Goal: Find specific page/section: Find specific page/section

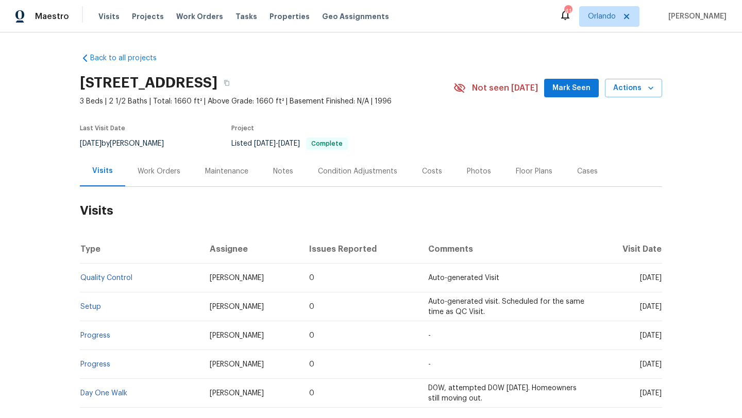
click at [169, 172] on div "Work Orders" at bounding box center [159, 171] width 43 height 10
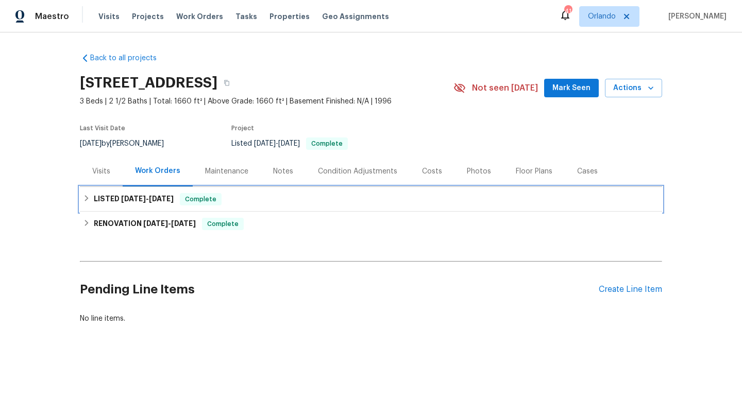
click at [126, 206] on div "LISTED 8/9/25 - 8/11/25 Complete" at bounding box center [371, 199] width 582 height 25
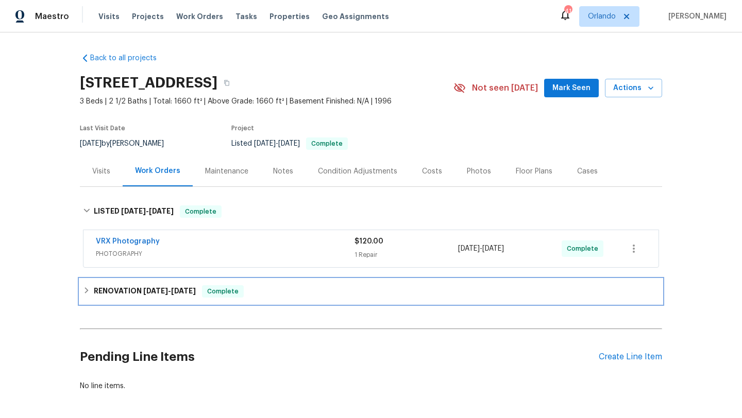
click at [126, 288] on h6 "RENOVATION 7/28/25 - 8/6/25" at bounding box center [145, 291] width 102 height 12
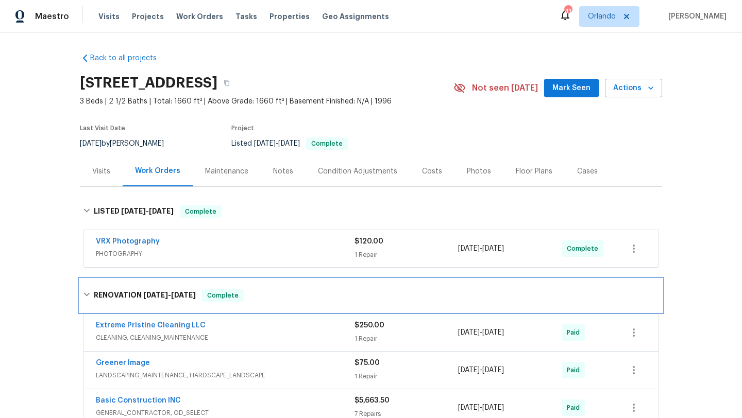
scroll to position [23, 0]
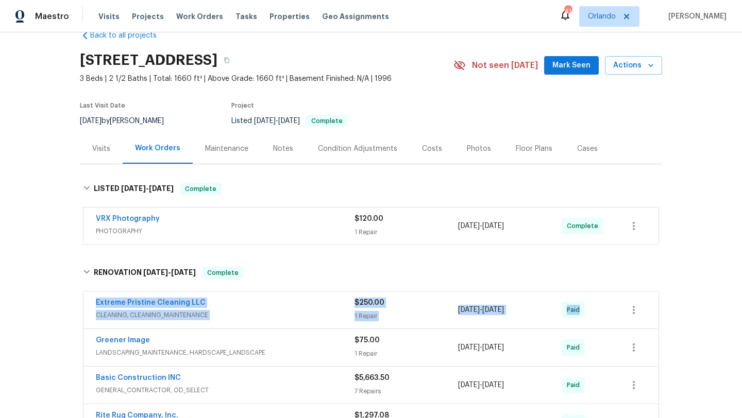
drag, startPoint x: 89, startPoint y: 302, endPoint x: 616, endPoint y: 312, distance: 527.2
click at [623, 312] on div "Extreme Pristine Cleaning LLC CLEANING, CLEANING_MAINTENANCE $250.00 1 Repair 7…" at bounding box center [370, 310] width 575 height 37
copy div "Extreme Pristine Cleaning LLC CLEANING, CLEANING_MAINTENANCE $250.00 1 Repair 7…"
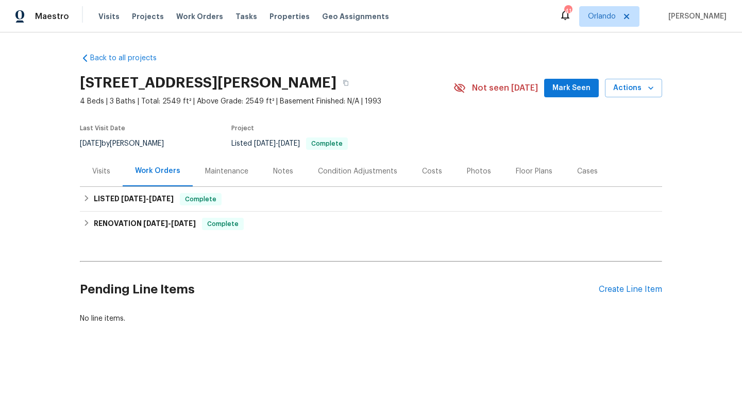
click at [121, 145] on div "[DATE] by [PERSON_NAME]" at bounding box center [128, 144] width 96 height 12
copy div "[DATE] by [PERSON_NAME]"
click at [193, 205] on div "Complete" at bounding box center [201, 199] width 42 height 12
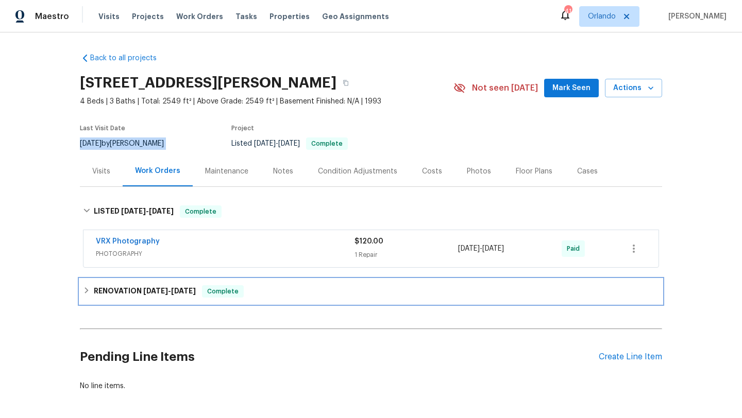
click at [129, 288] on h6 "RENOVATION 5/13/25 - 6/19/25" at bounding box center [145, 291] width 102 height 12
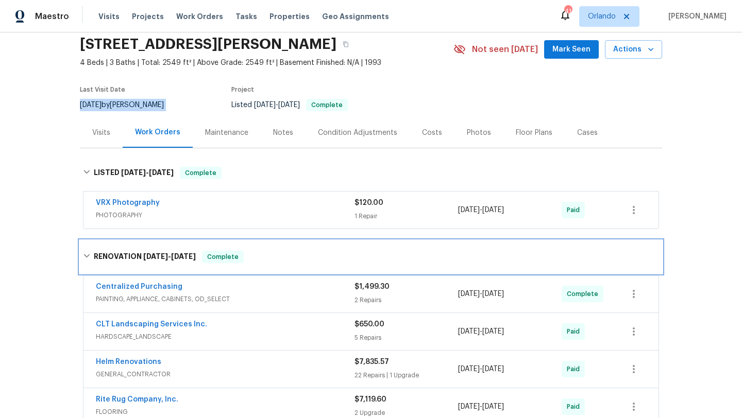
scroll to position [47, 0]
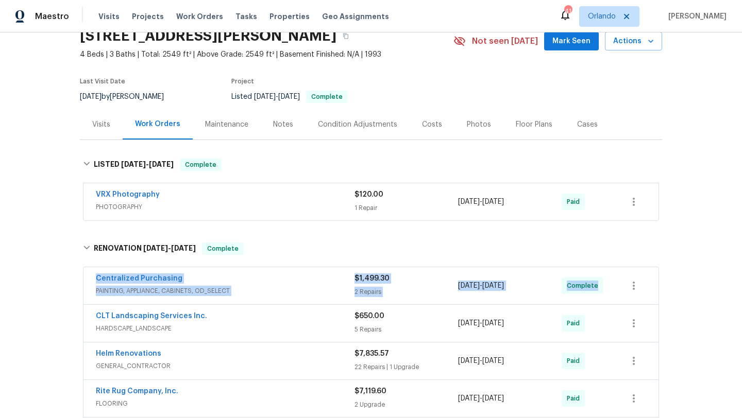
drag, startPoint x: 90, startPoint y: 279, endPoint x: 597, endPoint y: 283, distance: 507.1
click at [597, 284] on div "Centralized Purchasing PAINTING, APPLIANCE, CABINETS, OD_SELECT $1,499.30 2 Rep…" at bounding box center [370, 285] width 575 height 37
copy div "Centralized Purchasing PAINTING, APPLIANCE, CABINETS, OD_SELECT $1,499.30 2 Rep…"
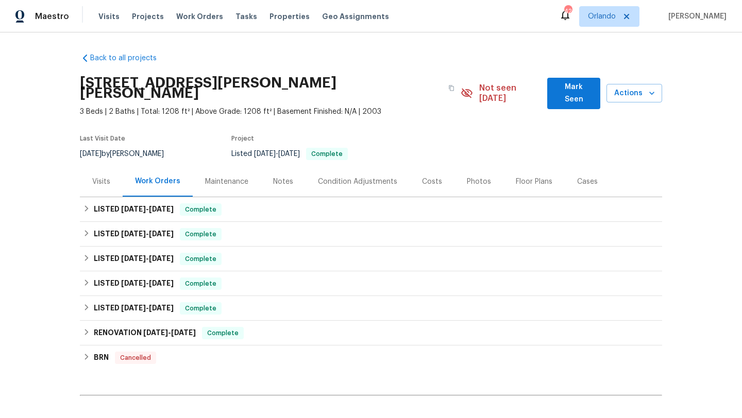
click at [145, 148] on div "8/22/2025 by Kenroy Hoilett" at bounding box center [128, 154] width 96 height 12
copy div "8/22/2025 by Kenroy Hoilett"
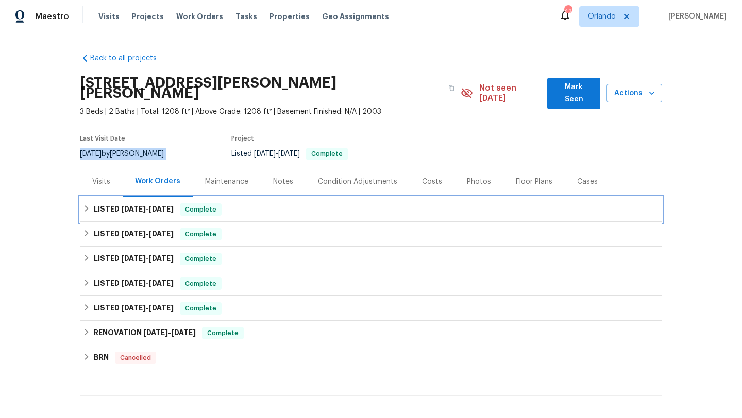
click at [141, 206] on span "6/23/25" at bounding box center [133, 209] width 25 height 7
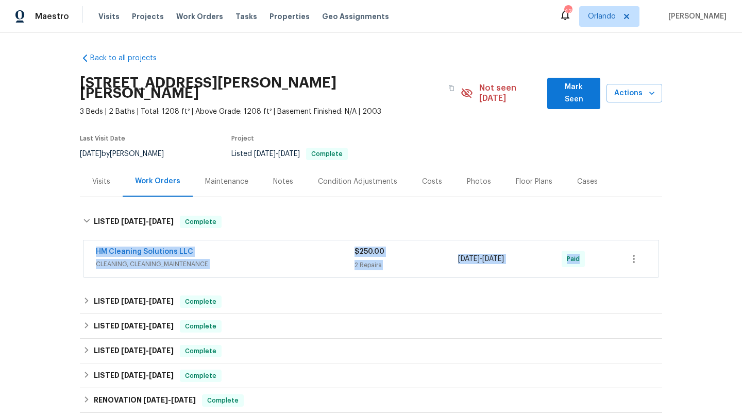
drag, startPoint x: 88, startPoint y: 235, endPoint x: 642, endPoint y: 254, distance: 553.7
click at [662, 252] on div "Back to all projects 10 Jasmine Ln SW, Euharlee, GA 30120 3 Beds | 2 Baths | To…" at bounding box center [371, 225] width 742 height 386
copy div "HM Cleaning Solutions LLC CLEANING, CLEANING_MAINTENANCE $250.00 2 Repairs 6/25…"
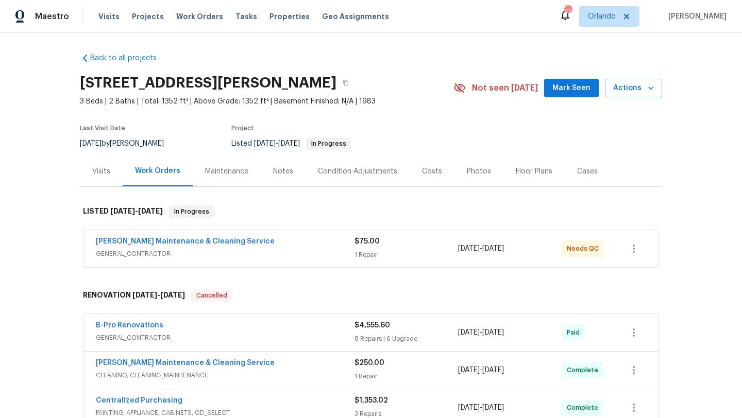
click at [124, 140] on div "8/5/2025 by Terry Tullar" at bounding box center [128, 144] width 96 height 12
copy div "8/5/2025 by Terry Tullar"
click at [231, 251] on span "GENERAL_CONTRACTOR" at bounding box center [225, 254] width 259 height 10
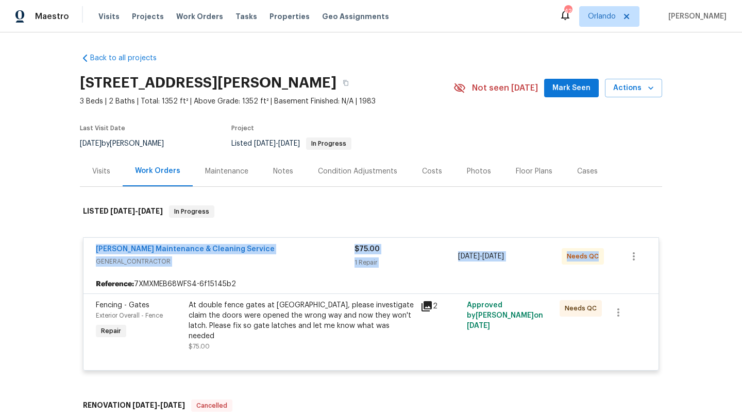
drag, startPoint x: 88, startPoint y: 248, endPoint x: 602, endPoint y: 265, distance: 514.5
click at [602, 265] on div "Baker's Maintenance & Cleaning Service GENERAL_CONTRACTOR $75.00 1 Repair 8/5/2…" at bounding box center [370, 256] width 575 height 37
copy div "Baker's Maintenance & Cleaning Service GENERAL_CONTRACTOR $75.00 1 Repair 8/5/2…"
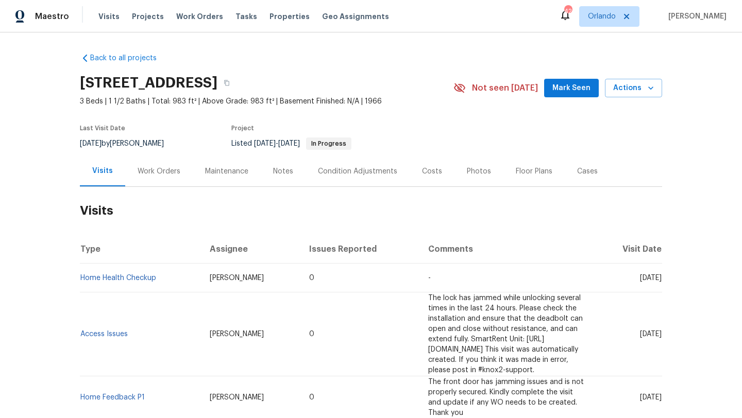
click at [577, 174] on div "Cases" at bounding box center [587, 171] width 21 height 10
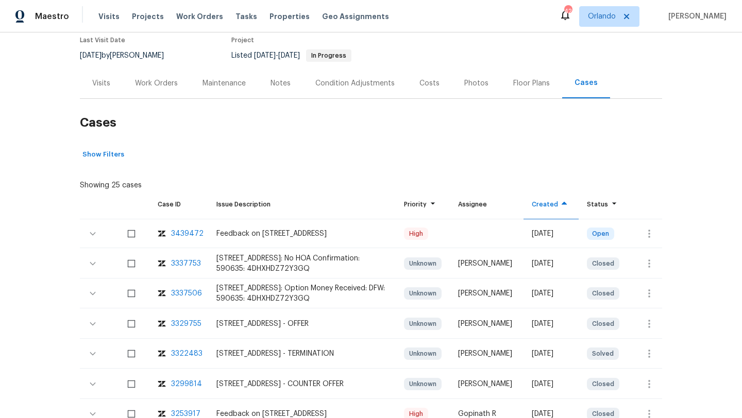
scroll to position [89, 0]
click at [175, 77] on div "Work Orders" at bounding box center [156, 82] width 43 height 10
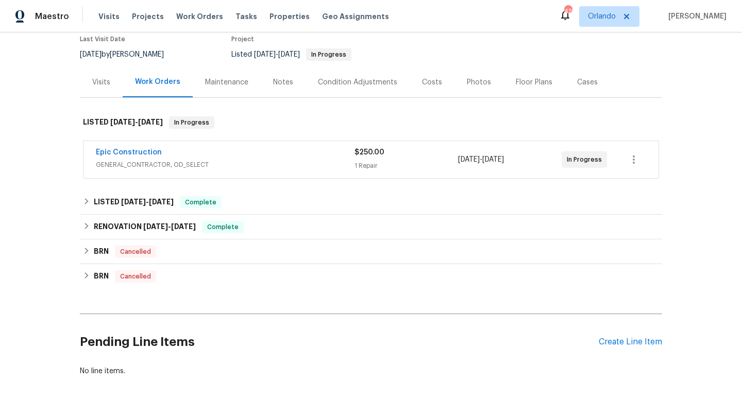
click at [242, 151] on div "Epic Construction" at bounding box center [225, 153] width 259 height 12
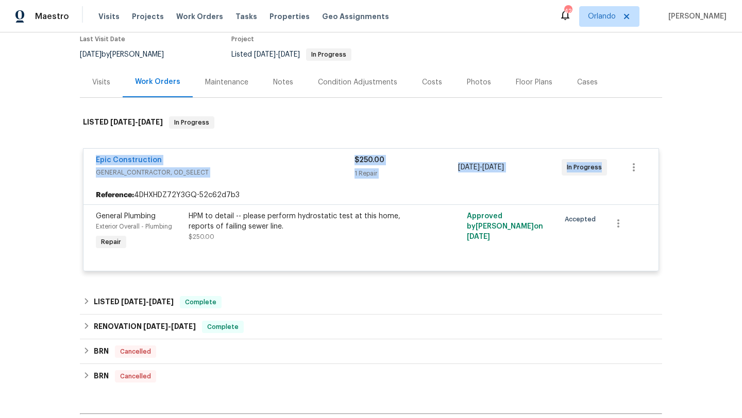
drag, startPoint x: 88, startPoint y: 156, endPoint x: 663, endPoint y: 168, distance: 575.2
click at [665, 170] on div "Back to all projects [STREET_ADDRESS] 3 Beds | 1 1/2 Baths | Total: 983 ft² | A…" at bounding box center [371, 225] width 742 height 386
copy div "Epic Construction GENERAL_CONTRACTOR, OD_SELECT $250.00 1 Repair [DATE] - [DATE…"
click at [40, 184] on div "Back to all projects [STREET_ADDRESS] 3 Beds | 1 1/2 Baths | Total: 983 ft² | A…" at bounding box center [371, 225] width 742 height 386
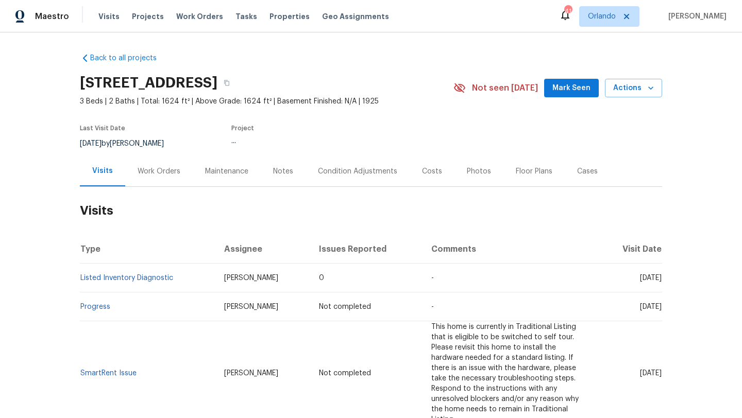
click at [127, 143] on div "8/22/2025 by Mark DiDio Jr." at bounding box center [128, 144] width 96 height 12
copy div "8/22/2025 by Mark DiDio Jr."
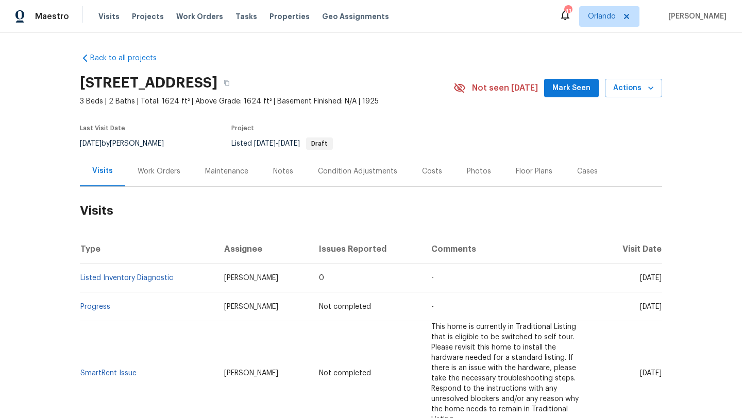
click at [142, 172] on div "Work Orders" at bounding box center [159, 171] width 43 height 10
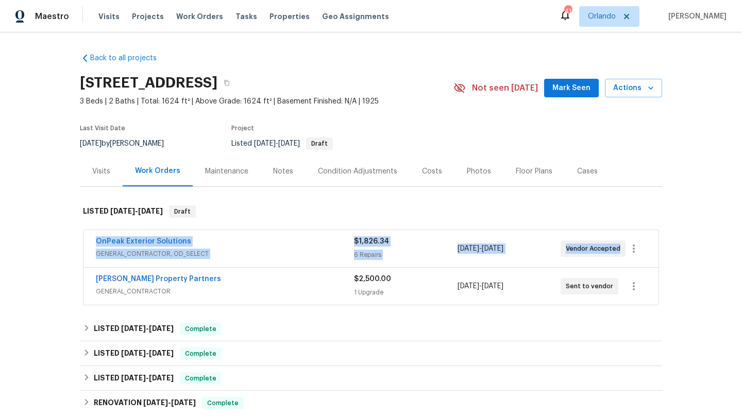
drag, startPoint x: 88, startPoint y: 240, endPoint x: 636, endPoint y: 258, distance: 548.6
click at [640, 260] on div "OnPeak Exterior Solutions GENERAL_CONTRACTOR, OD_SELECT $1,826.34 6 Repairs 8/2…" at bounding box center [370, 248] width 575 height 37
copy div "OnPeak Exterior Solutions GENERAL_CONTRACTOR, OD_SELECT $1,826.34 6 Repairs 8/2…"
click at [277, 251] on span "GENERAL_CONTRACTOR, OD_SELECT" at bounding box center [225, 254] width 258 height 10
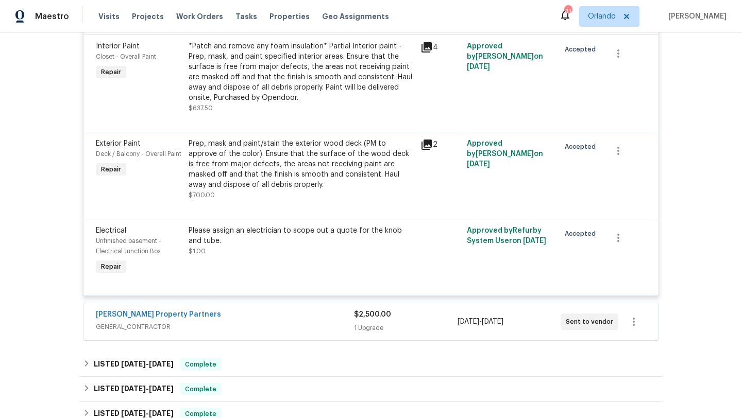
scroll to position [584, 0]
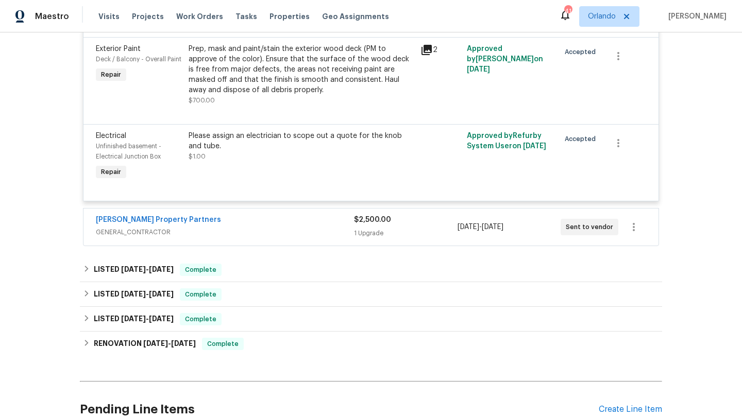
click at [289, 225] on div "Portillo Property Partners" at bounding box center [225, 221] width 258 height 12
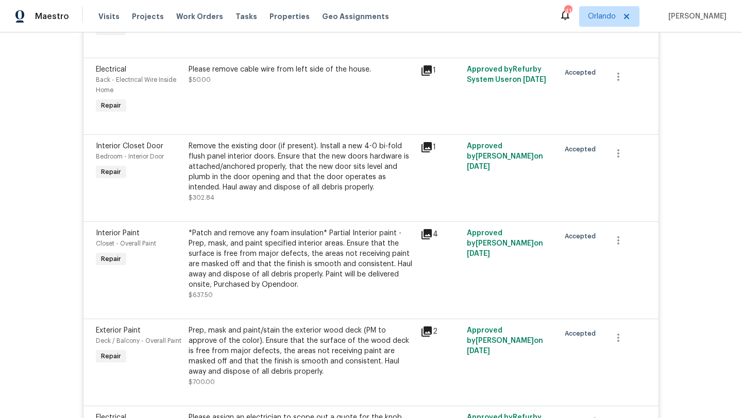
scroll to position [124, 0]
